Goal: Task Accomplishment & Management: Complete application form

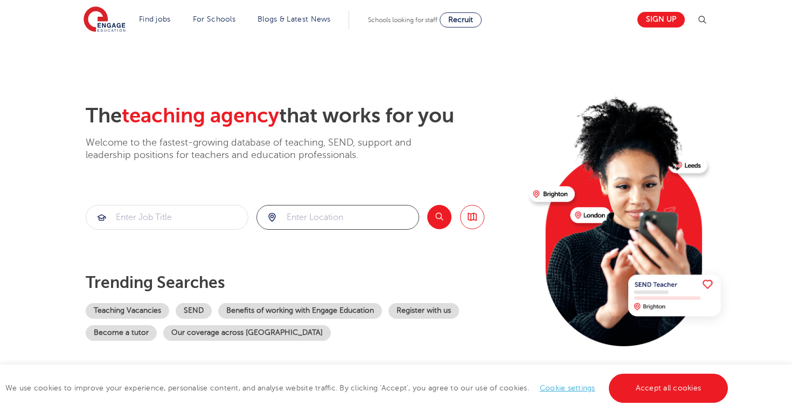
click at [322, 210] on input "search" at bounding box center [338, 217] width 162 height 24
click button "Submit" at bounding box center [0, 0] width 0 height 0
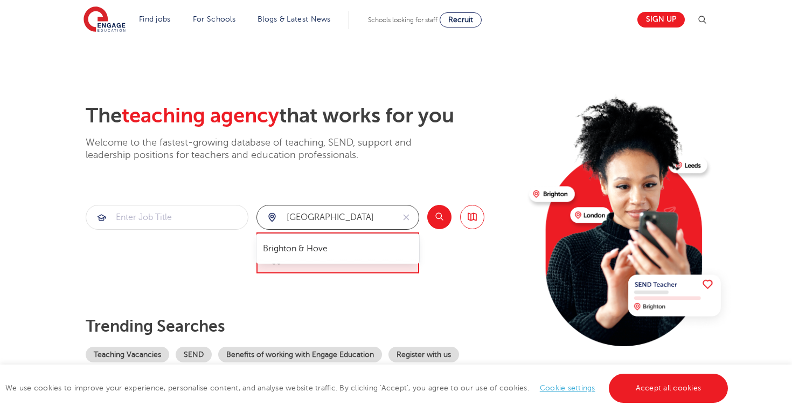
click at [353, 211] on input "brighton" at bounding box center [325, 217] width 137 height 24
click at [332, 248] on li "Brighton & Hove" at bounding box center [338, 249] width 154 height 22
type input "Brighton & Hove"
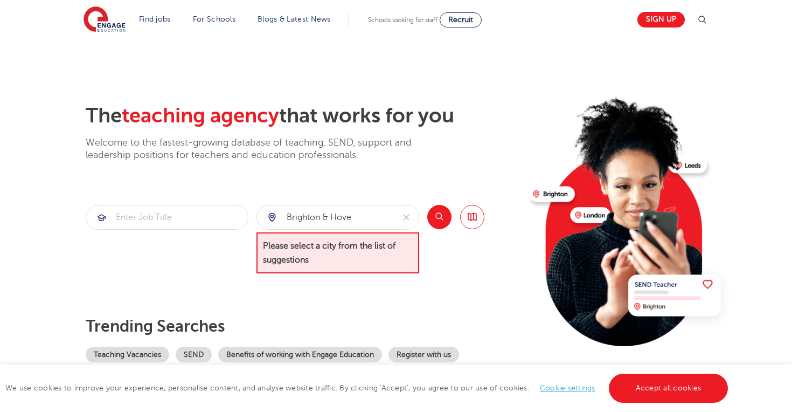
click at [441, 218] on button "Search" at bounding box center [439, 217] width 24 height 24
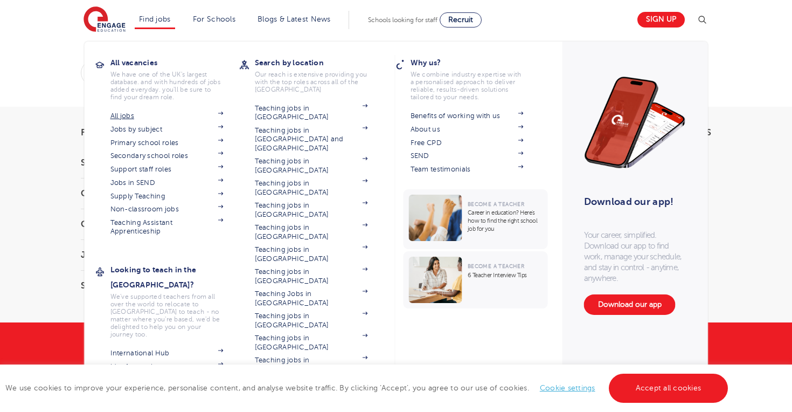
click at [154, 115] on link "All jobs" at bounding box center [166, 115] width 113 height 9
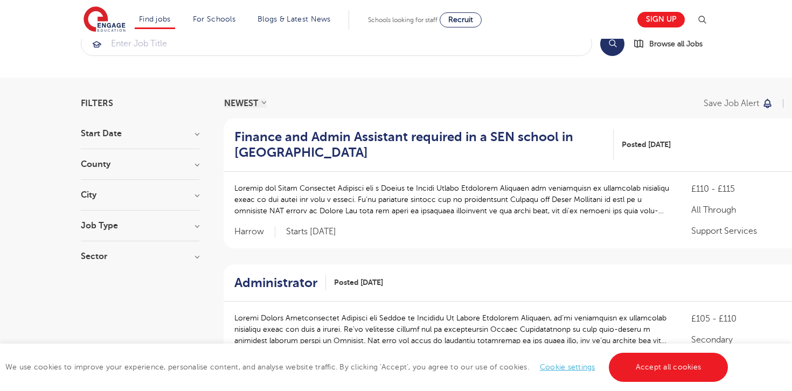
scroll to position [68, 0]
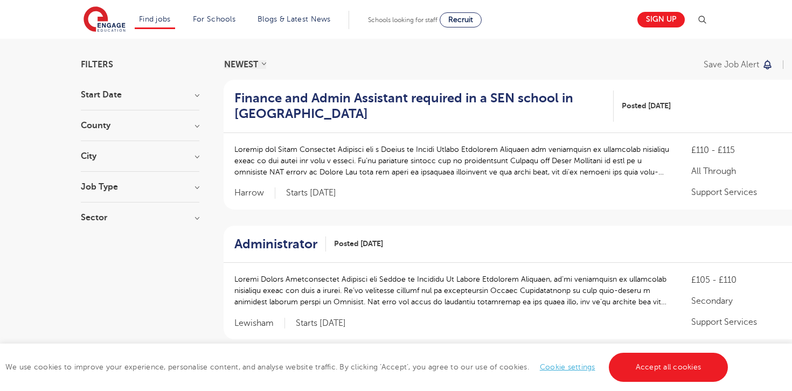
click at [163, 120] on section "Start Date September 95 October 68 November 53 [DATE] Show more County [GEOGRAP…" at bounding box center [140, 161] width 118 height 142
click at [192, 128] on h3 "County" at bounding box center [140, 125] width 118 height 9
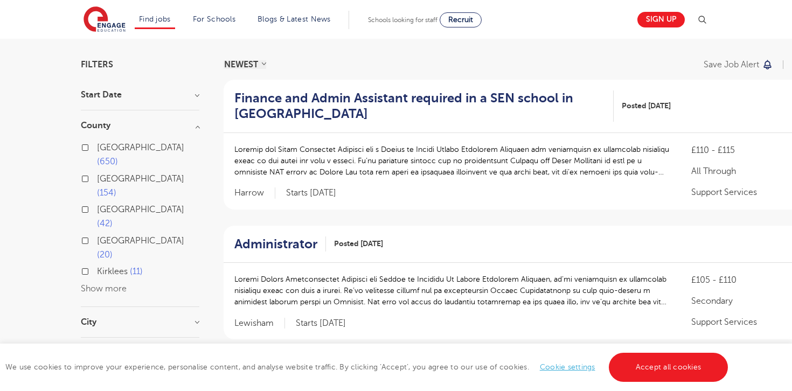
click at [97, 234] on label "[GEOGRAPHIC_DATA] 20" at bounding box center [148, 248] width 102 height 29
click at [97, 236] on input "[GEOGRAPHIC_DATA] 20" at bounding box center [100, 239] width 7 height 7
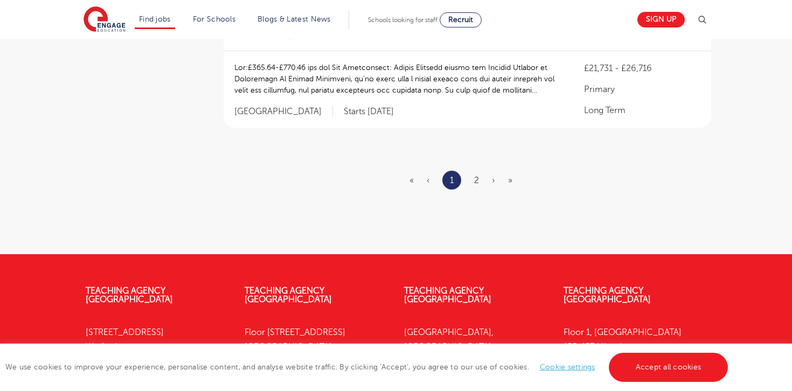
scroll to position [1369, 0]
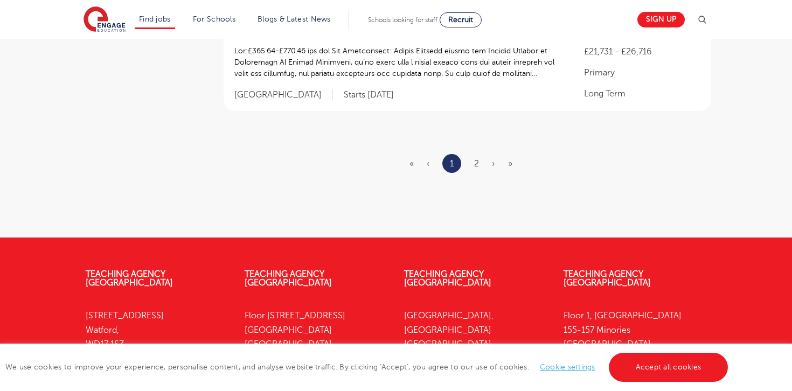
click at [477, 165] on li "2" at bounding box center [476, 164] width 5 height 14
click at [477, 159] on link "2" at bounding box center [476, 164] width 5 height 10
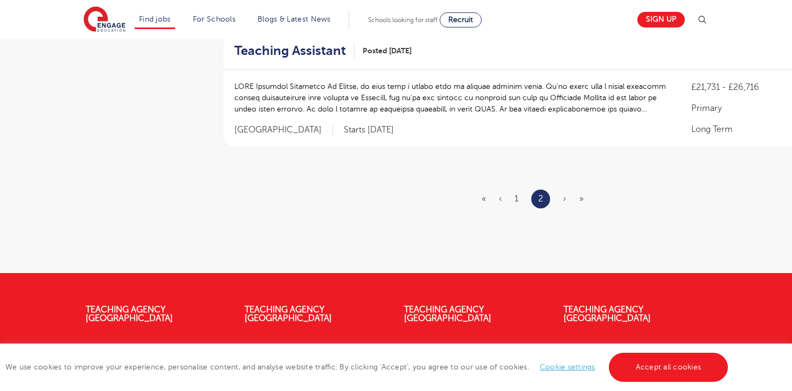
scroll to position [1288, 0]
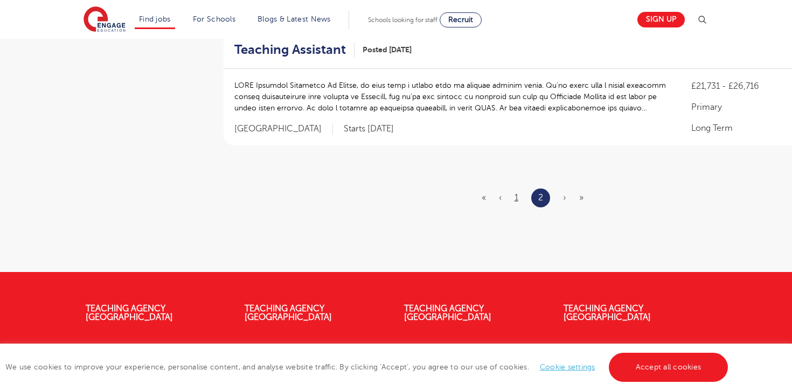
click at [516, 195] on link "1" at bounding box center [516, 198] width 4 height 10
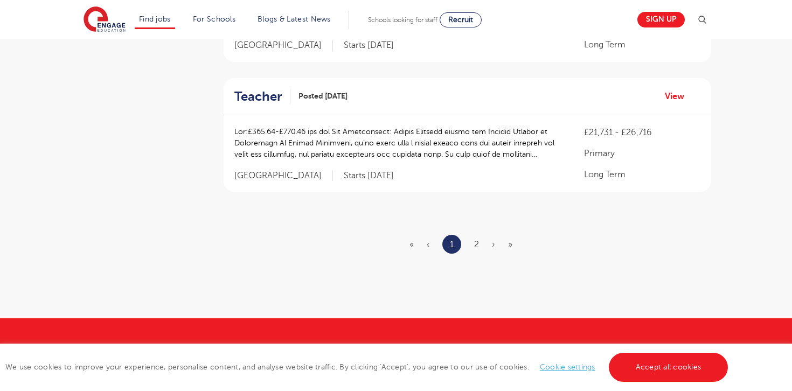
scroll to position [0, 0]
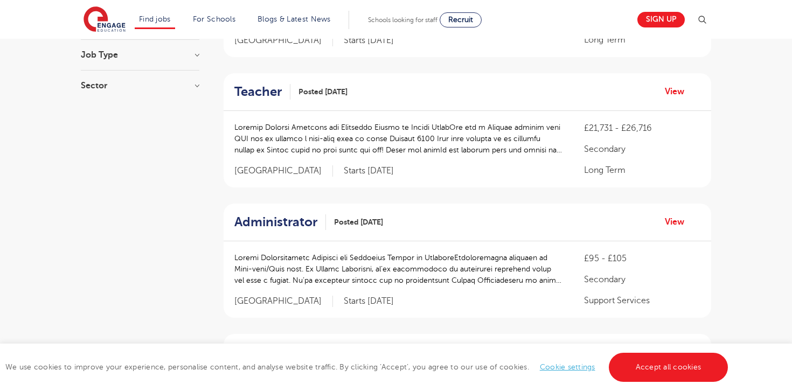
scroll to position [366, 0]
click at [278, 226] on h2 "Administrator" at bounding box center [275, 222] width 83 height 16
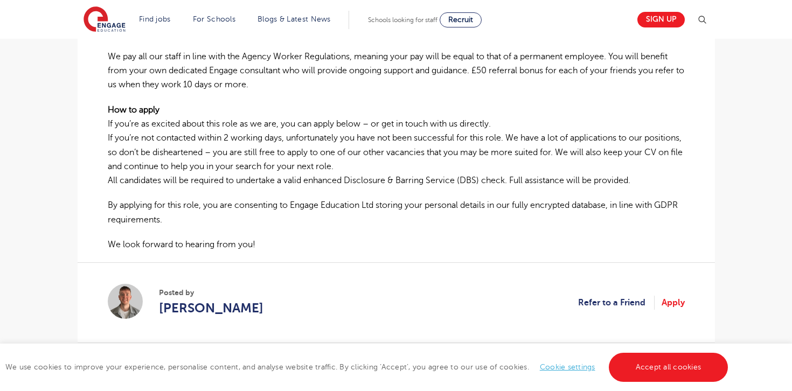
scroll to position [640, 0]
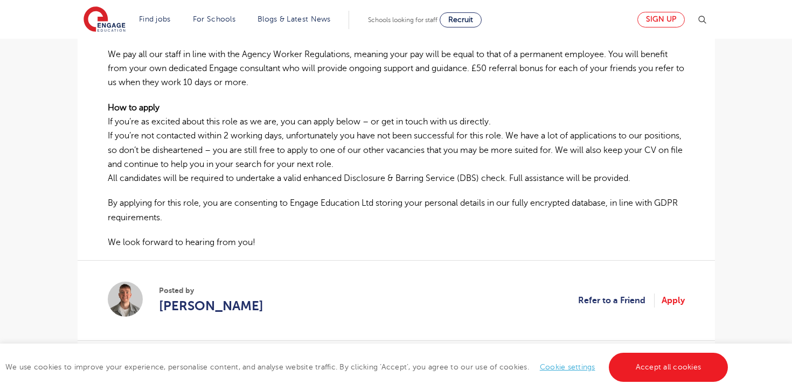
click at [658, 18] on link "Sign up" at bounding box center [660, 20] width 47 height 16
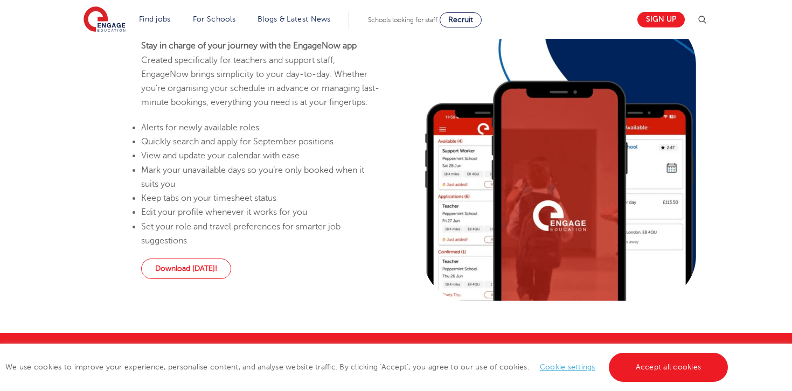
scroll to position [1023, 0]
